Goal: Task Accomplishment & Management: Use online tool/utility

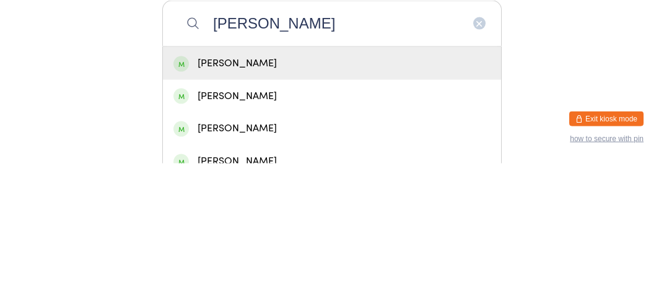
type input "[PERSON_NAME]"
click at [215, 214] on div "[PERSON_NAME]" at bounding box center [331, 205] width 317 height 17
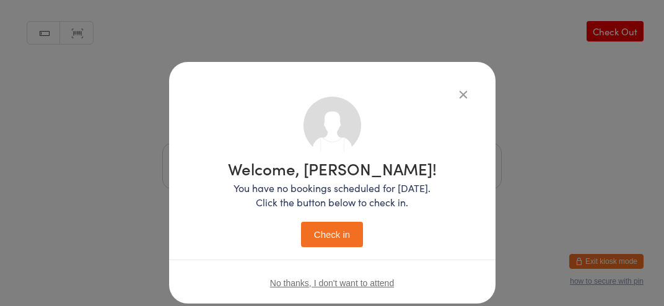
click at [339, 232] on button "Check in" at bounding box center [332, 234] width 62 height 25
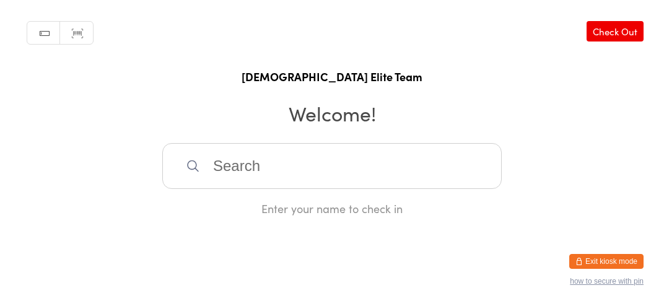
click at [324, 189] on input "search" at bounding box center [331, 166] width 339 height 46
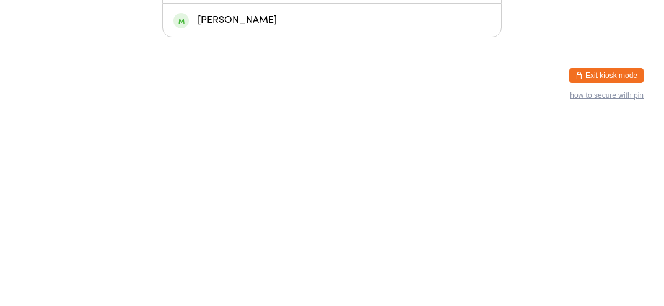
type input "Enki"
click at [364, 222] on div "[PERSON_NAME]" at bounding box center [332, 205] width 338 height 33
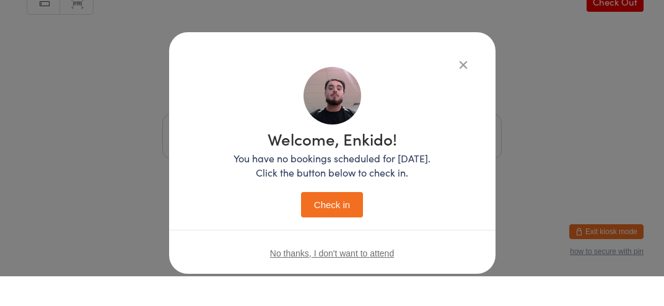
scroll to position [28, 0]
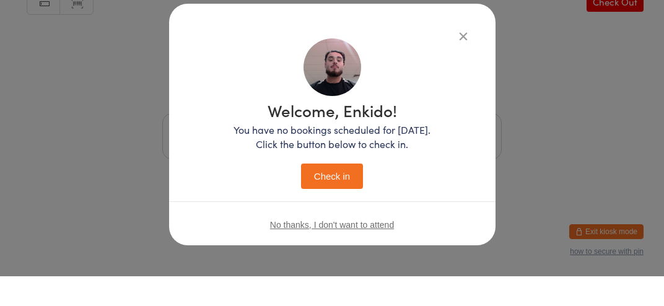
click at [337, 218] on button "Check in" at bounding box center [332, 205] width 62 height 25
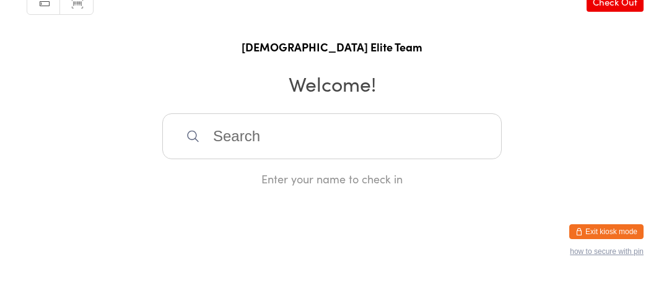
click at [272, 180] on input "search" at bounding box center [331, 166] width 339 height 46
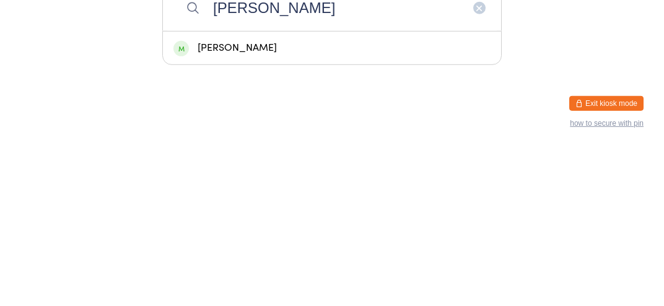
type input "[PERSON_NAME]"
click at [314, 214] on div "[PERSON_NAME]" at bounding box center [331, 205] width 317 height 17
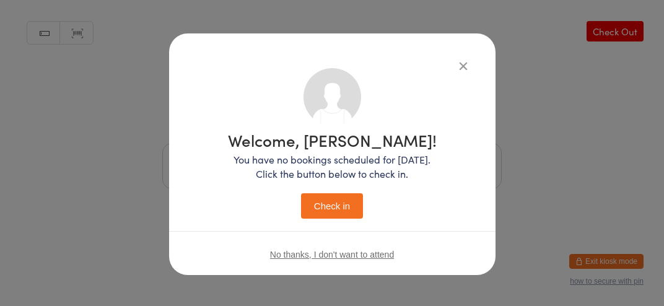
click at [333, 205] on button "Check in" at bounding box center [332, 205] width 62 height 25
